Goal: Learn about a topic

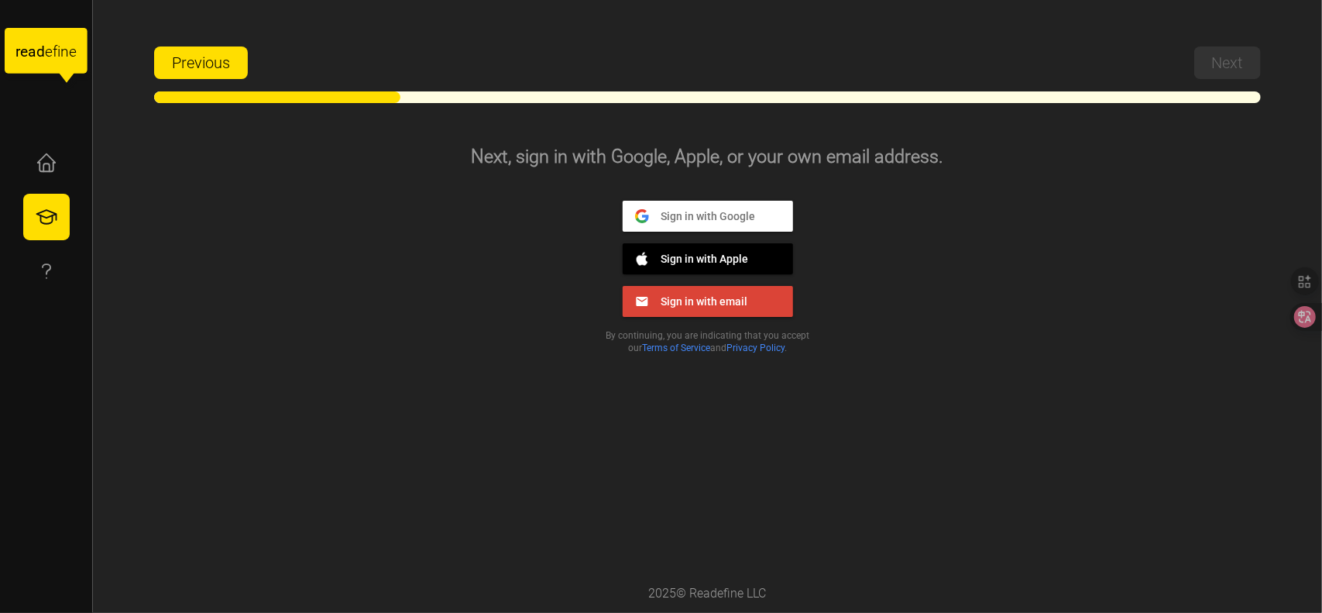
click at [697, 218] on span "Sign in with Google" at bounding box center [702, 215] width 107 height 14
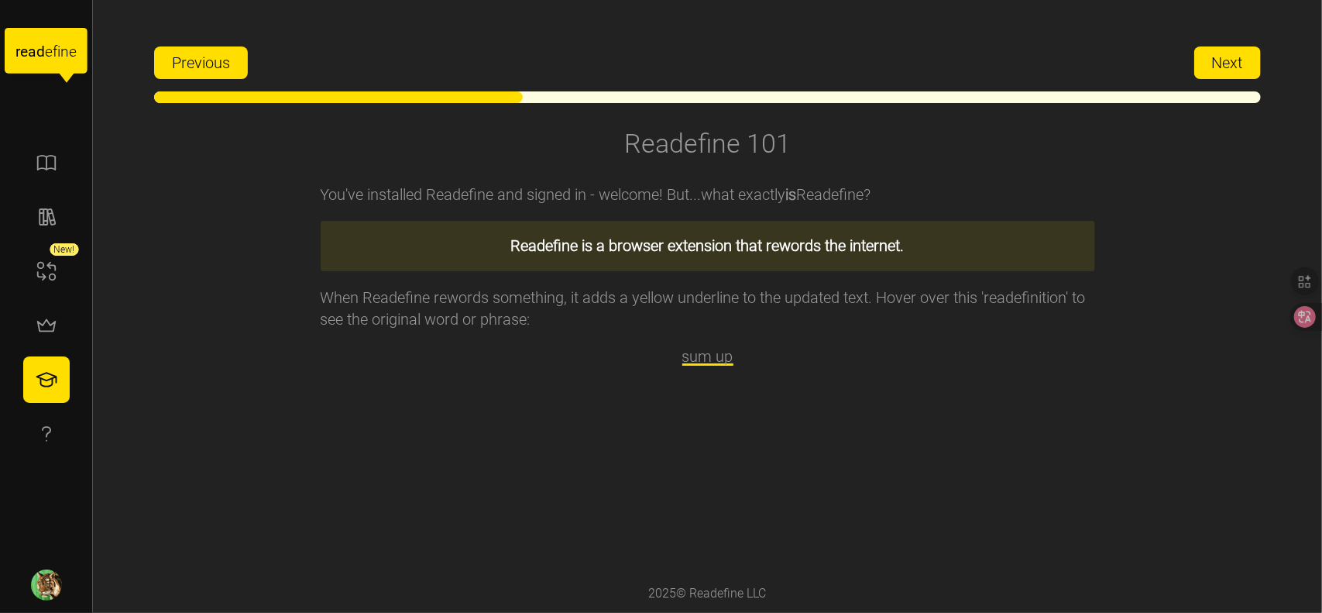
click at [1228, 55] on span "Next" at bounding box center [1227, 62] width 31 height 31
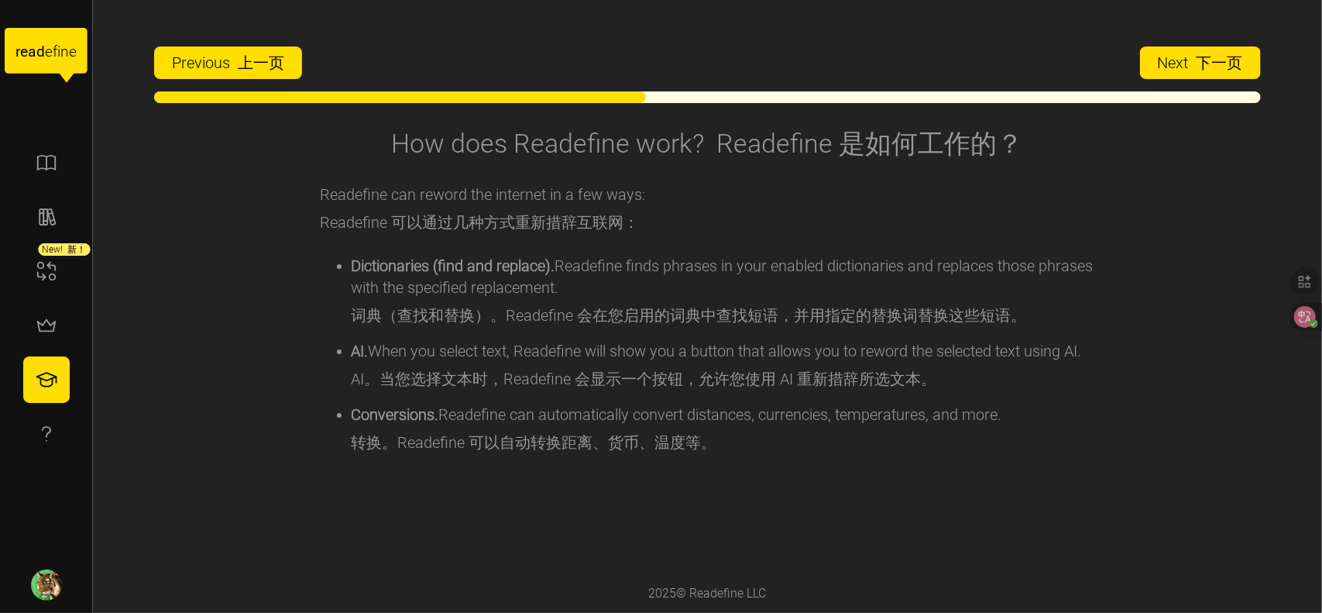
click at [1211, 52] on span "Next 下一页" at bounding box center [1200, 62] width 85 height 31
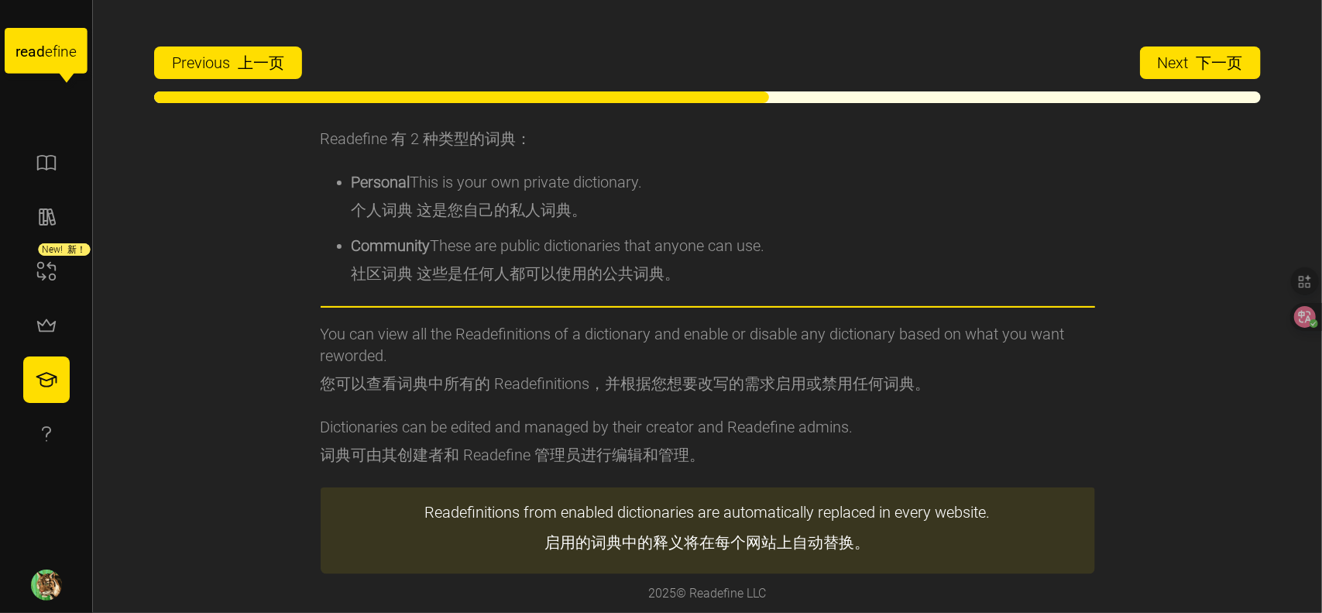
scroll to position [94, 0]
click at [1210, 54] on font "下一页" at bounding box center [1220, 62] width 46 height 19
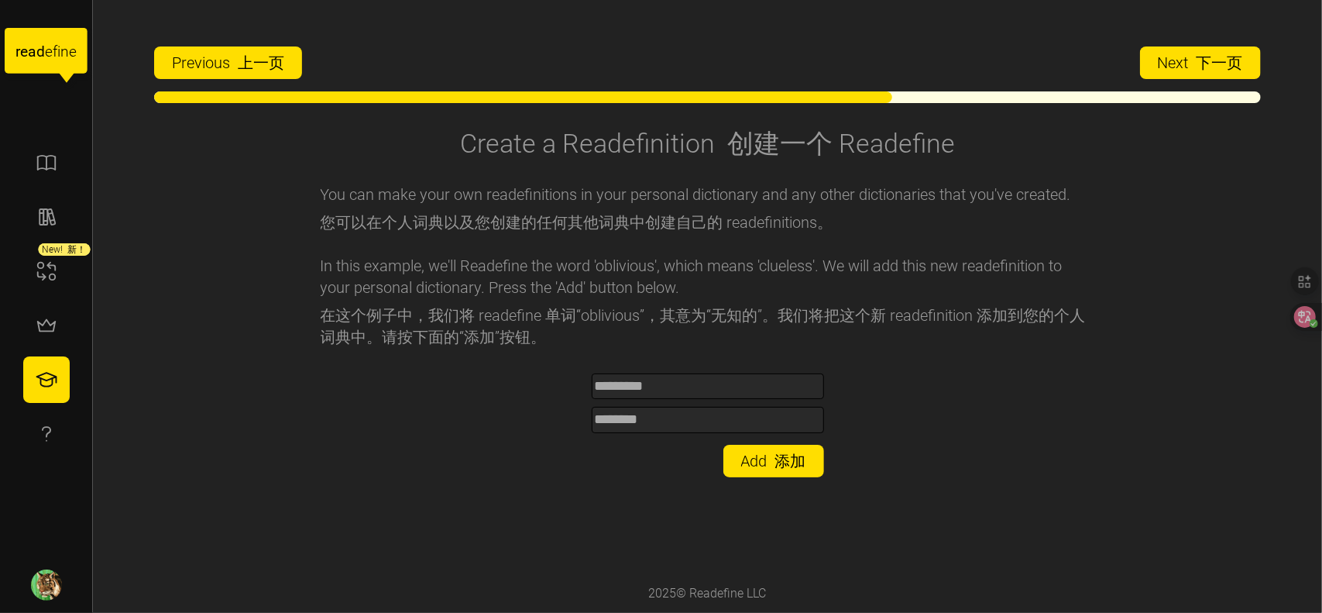
click at [1206, 74] on span "Next 下一页" at bounding box center [1200, 62] width 85 height 31
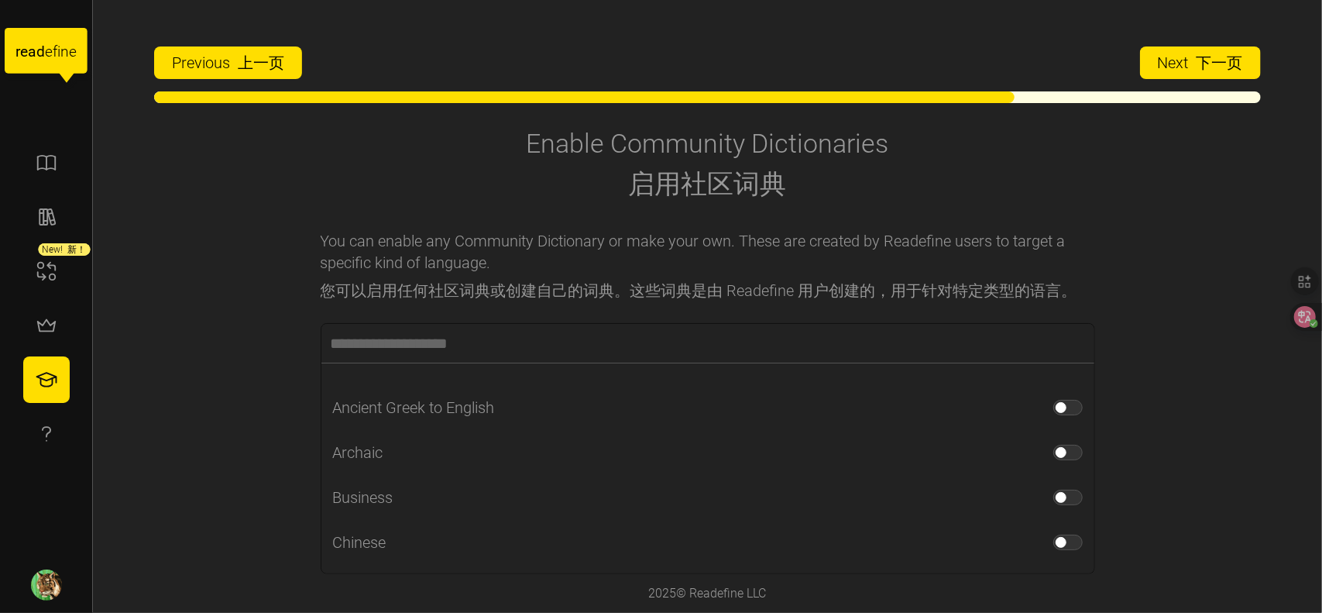
scroll to position [0, 0]
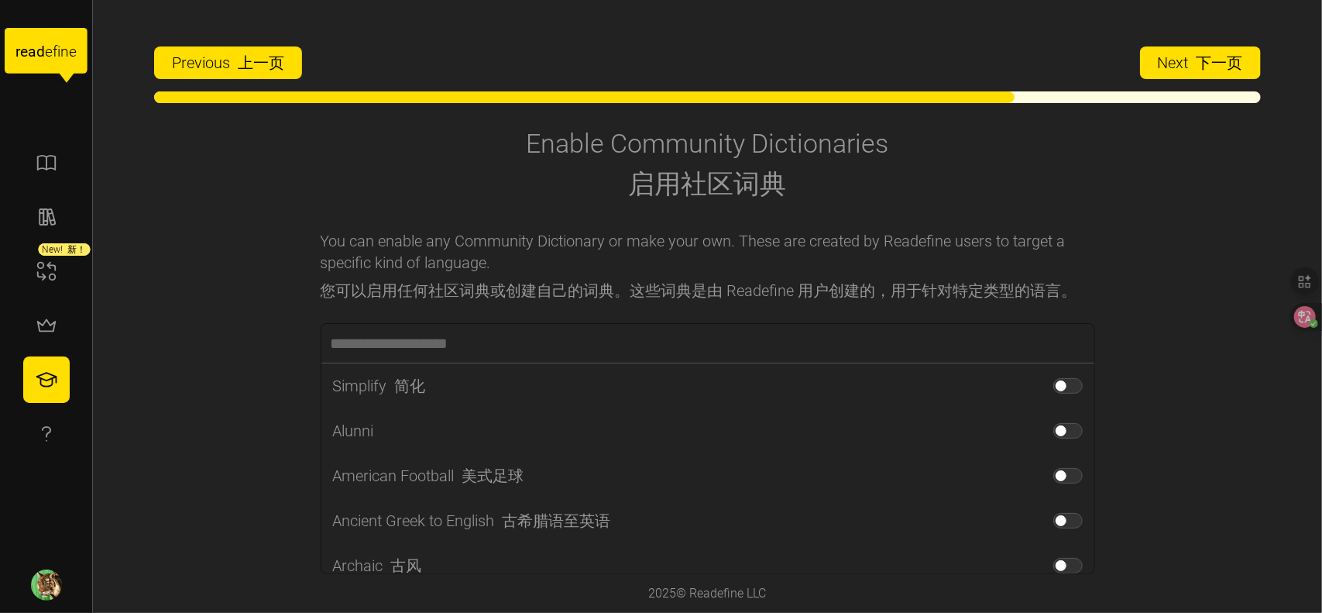
click at [1211, 56] on font "下一页" at bounding box center [1220, 62] width 46 height 19
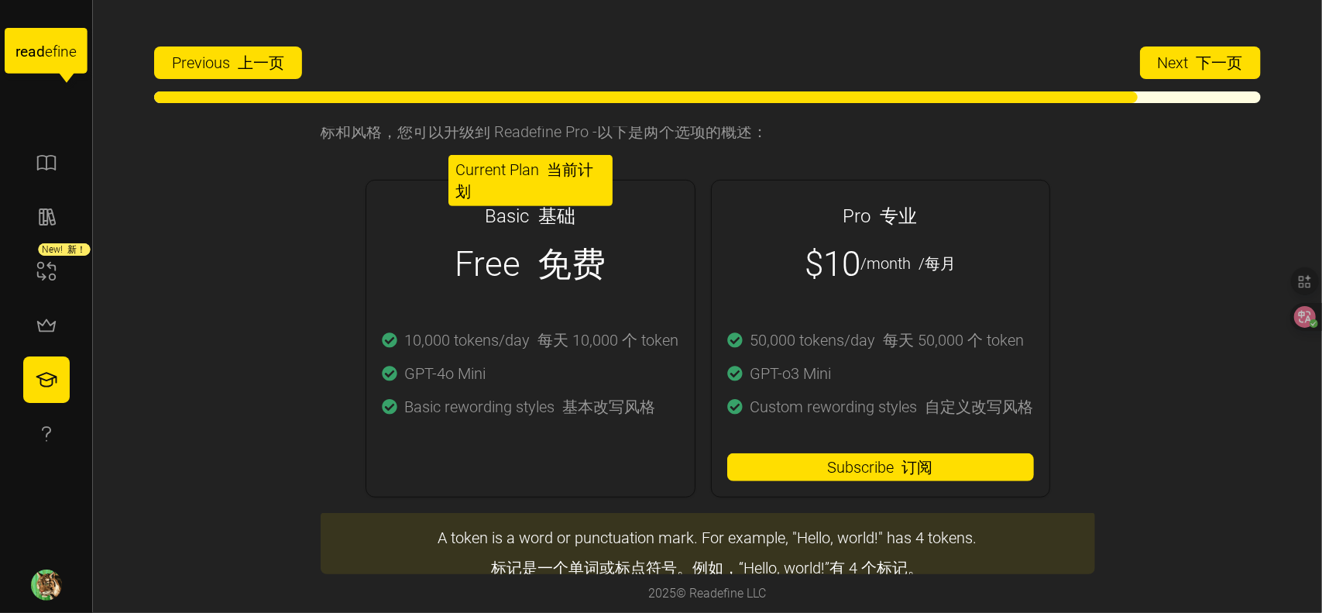
scroll to position [510, 0]
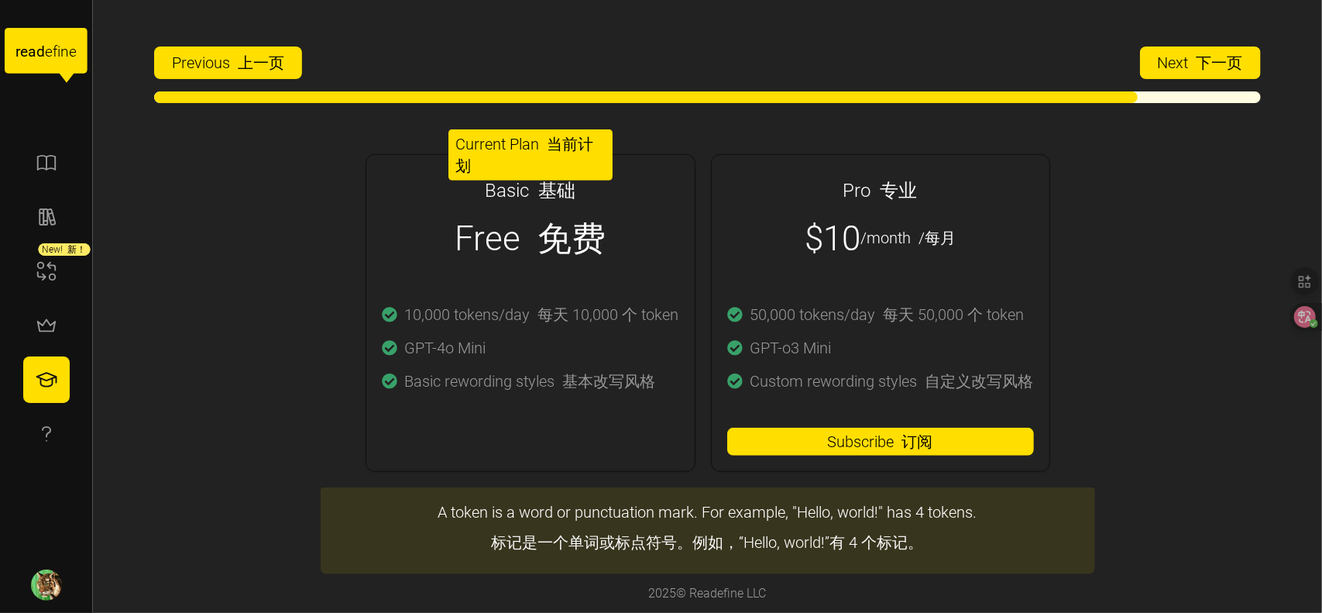
click at [1205, 60] on font "下一页" at bounding box center [1220, 62] width 46 height 19
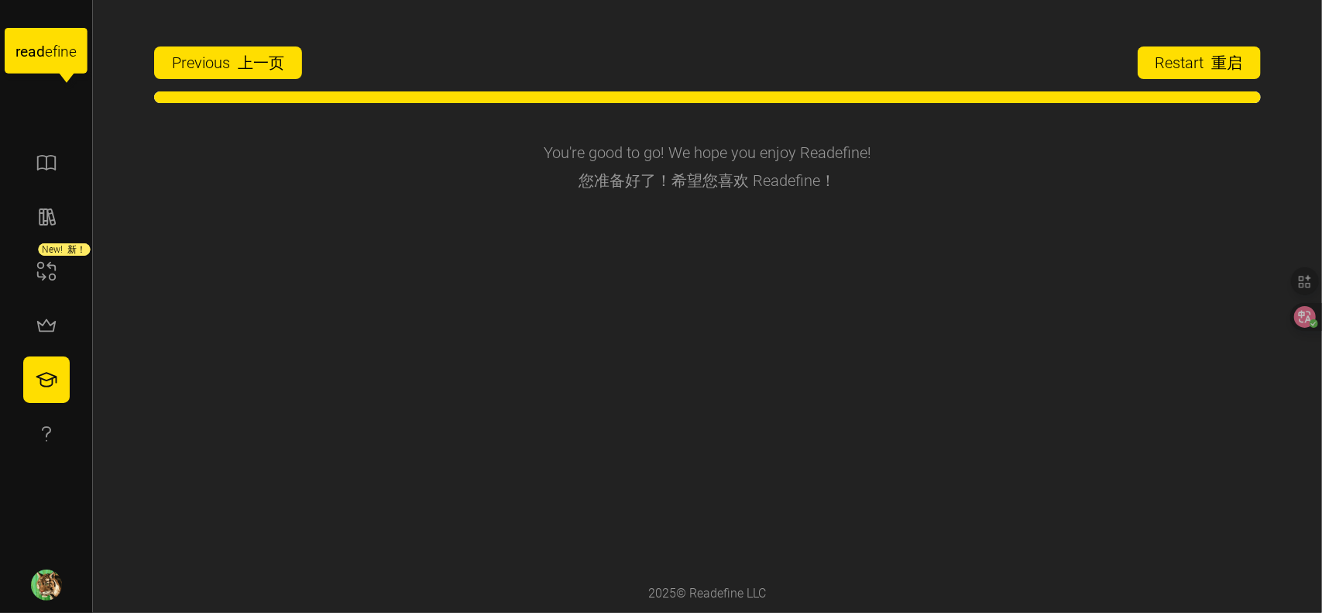
click at [1205, 60] on font "button" at bounding box center [1209, 62] width 8 height 19
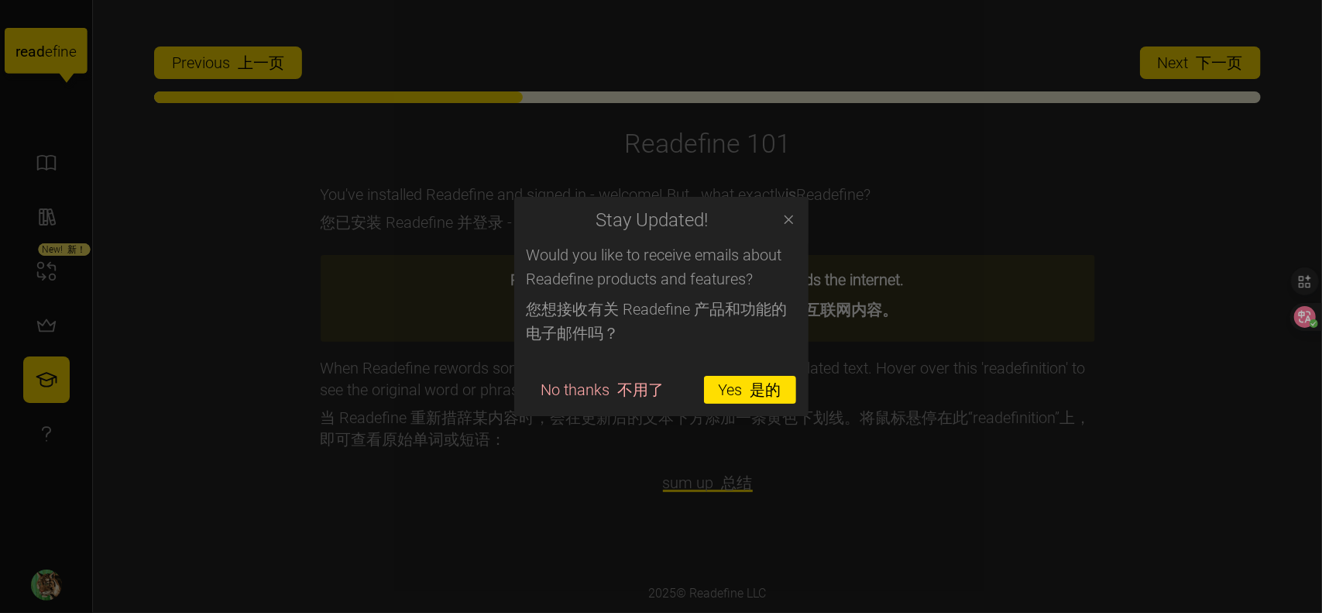
click at [609, 394] on span "No thanks 不用了" at bounding box center [602, 389] width 123 height 26
click at [785, 222] on icon "button" at bounding box center [789, 219] width 9 height 9
